Goal: Information Seeking & Learning: Learn about a topic

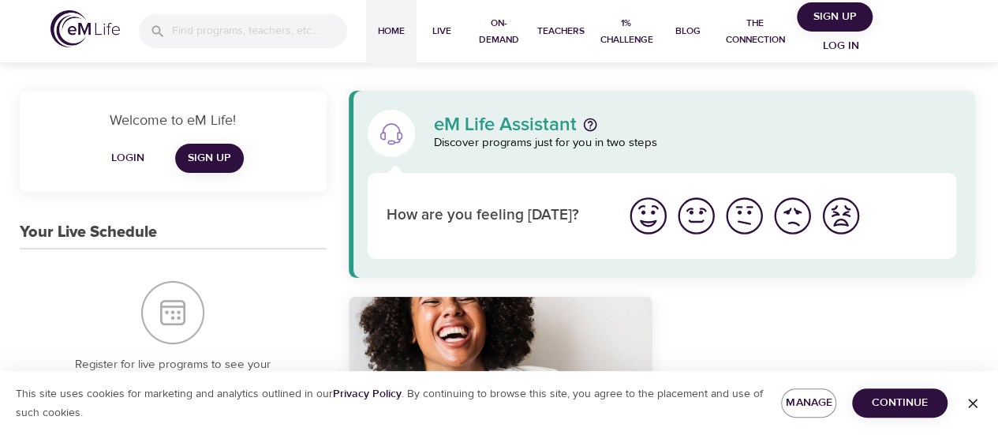
click at [409, 29] on span "Home" at bounding box center [392, 31] width 38 height 17
click at [494, 32] on span "On-Demand" at bounding box center [499, 31] width 51 height 33
select select "recent"
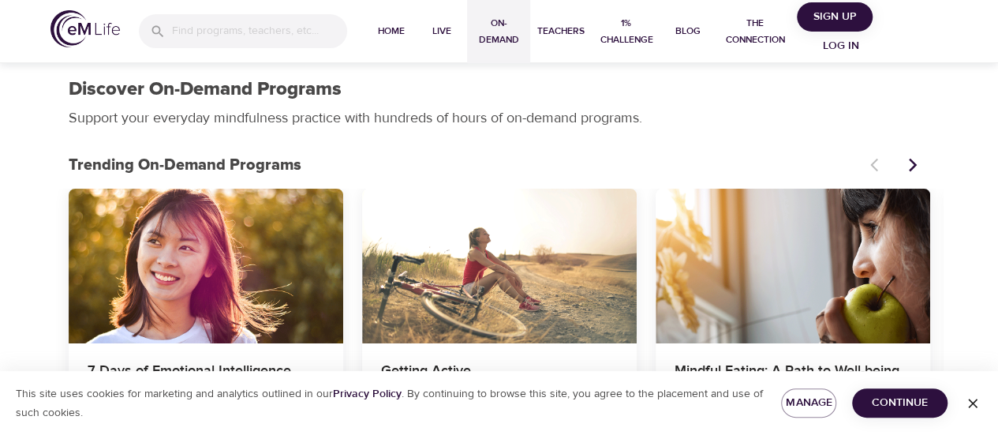
click at [884, 403] on span "Continue" at bounding box center [900, 403] width 70 height 20
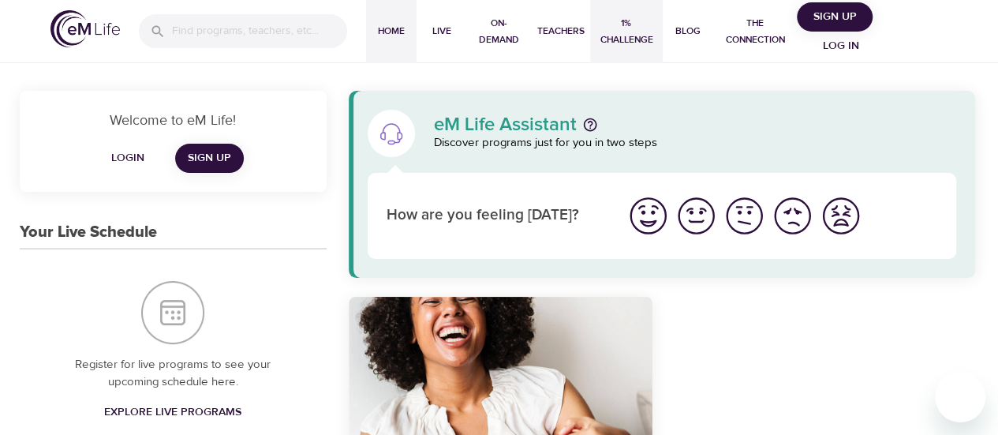
click at [622, 36] on span "1% Challenge" at bounding box center [626, 31] width 59 height 33
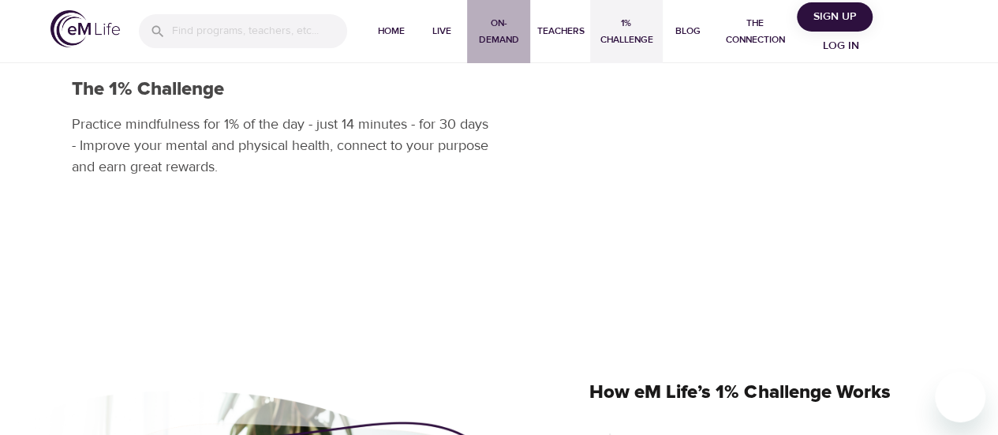
click at [485, 26] on span "On-Demand" at bounding box center [499, 31] width 51 height 33
select select "recent"
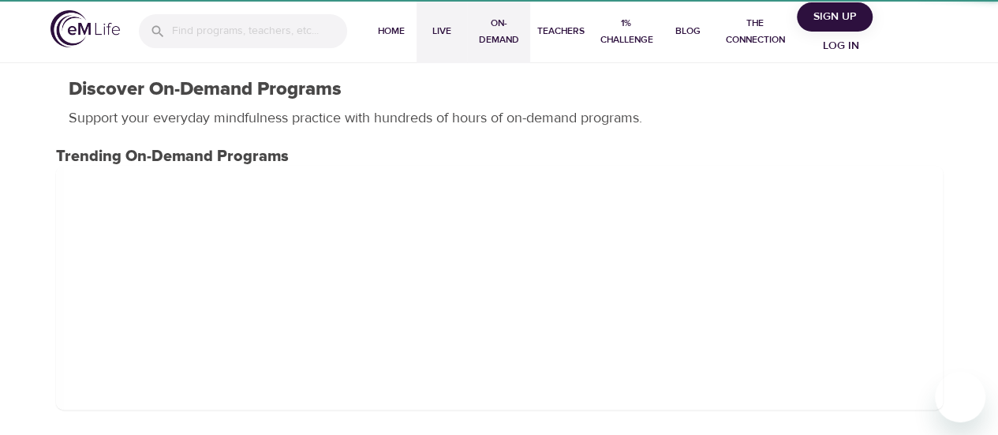
click at [428, 29] on span "Live" at bounding box center [442, 31] width 38 height 17
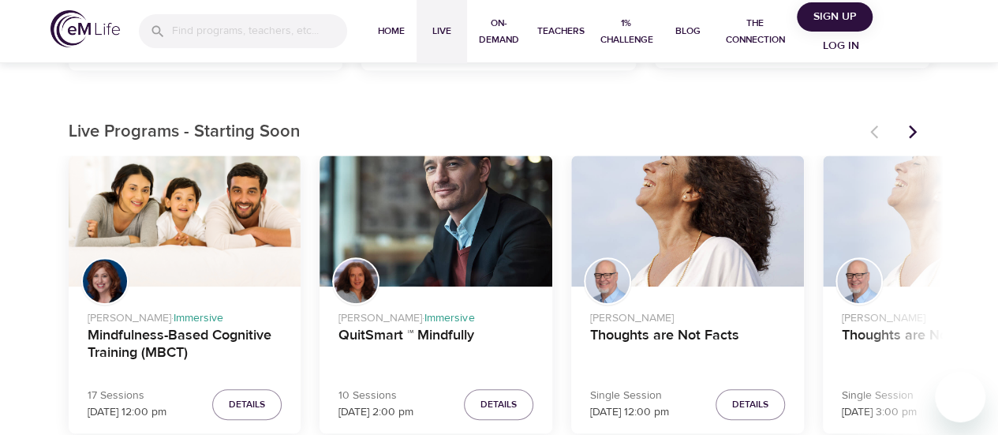
scroll to position [433, 0]
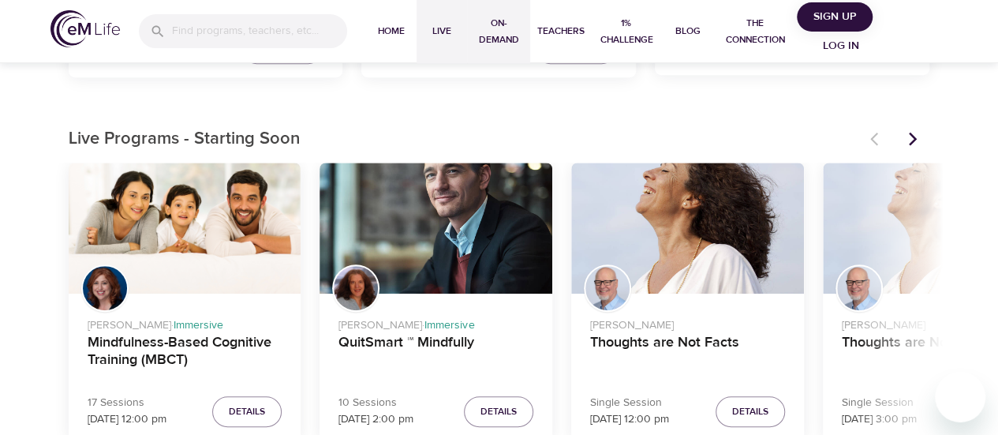
click at [512, 40] on span "On-Demand" at bounding box center [499, 31] width 51 height 33
select select "recent"
